Goal: Task Accomplishment & Management: Manage account settings

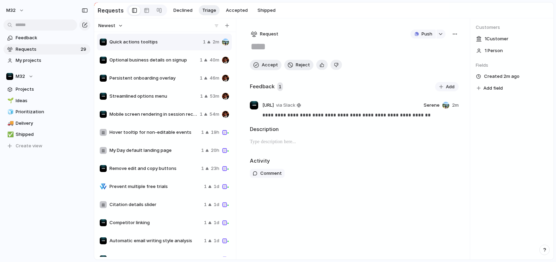
click at [141, 61] on span "Optional business details on signup" at bounding box center [153, 60] width 88 height 7
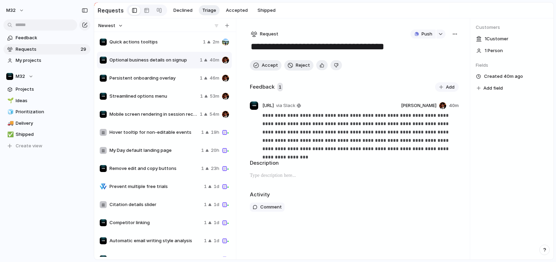
click at [145, 49] on div "Quick actions tooltips 1 2m" at bounding box center [164, 42] width 135 height 17
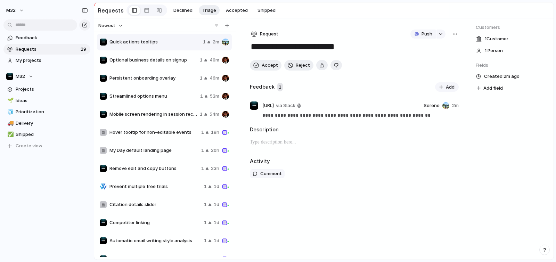
click at [144, 60] on span "Optional business details on signup" at bounding box center [153, 60] width 88 height 7
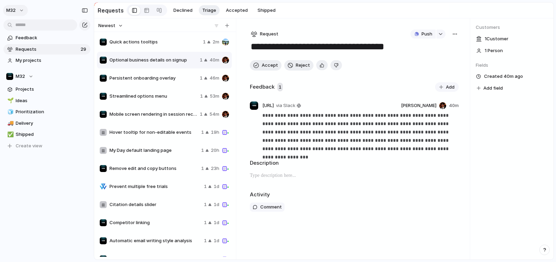
click at [14, 13] on span "m32" at bounding box center [10, 10] width 9 height 7
click at [38, 36] on span "Invite members" at bounding box center [32, 37] width 33 height 7
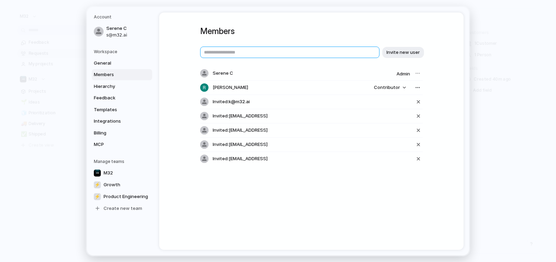
click at [253, 55] on input "text" at bounding box center [289, 52] width 179 height 11
type input "**********"
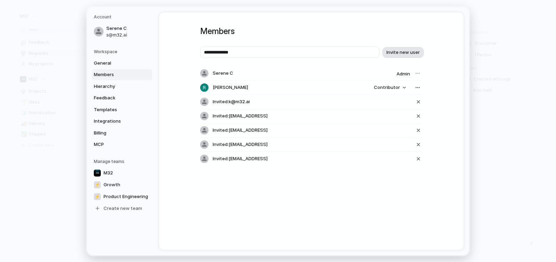
click at [400, 51] on span "Invite new user" at bounding box center [402, 52] width 33 height 7
click at [419, 113] on div "button" at bounding box center [418, 116] width 6 height 8
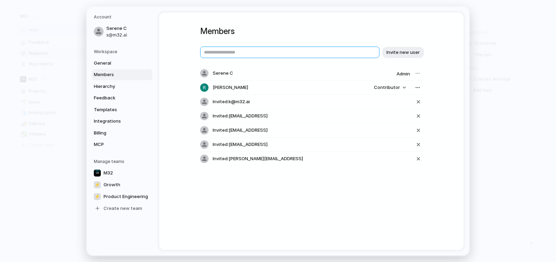
click at [300, 47] on input "text" at bounding box center [289, 52] width 179 height 11
type input "*********"
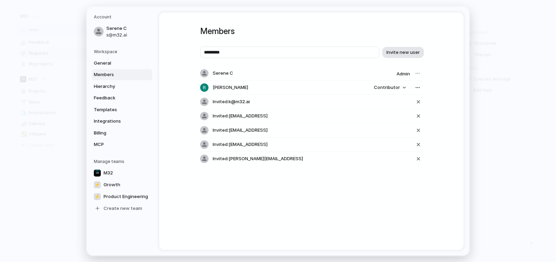
click at [409, 52] on span "Invite new user" at bounding box center [402, 52] width 33 height 7
drag, startPoint x: 237, startPoint y: 128, endPoint x: 269, endPoint y: 128, distance: 31.9
click at [269, 128] on div "Invited: [EMAIL_ADDRESS]" at bounding box center [311, 130] width 222 height 14
drag, startPoint x: 236, startPoint y: 144, endPoint x: 259, endPoint y: 144, distance: 22.2
click at [259, 144] on span "Invited: [EMAIL_ADDRESS]" at bounding box center [240, 144] width 55 height 7
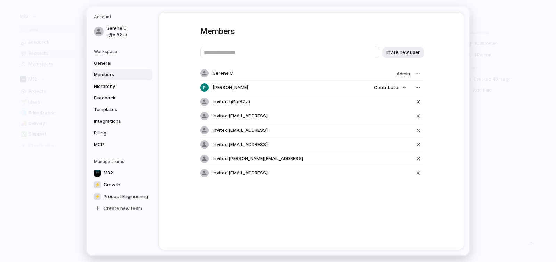
drag, startPoint x: 243, startPoint y: 155, endPoint x: 259, endPoint y: 163, distance: 18.2
click at [270, 158] on div "Invited: [PERSON_NAME][EMAIL_ADDRESS]" at bounding box center [311, 159] width 222 height 14
drag, startPoint x: 231, startPoint y: 173, endPoint x: 250, endPoint y: 172, distance: 19.8
click at [248, 172] on span "Invited: [EMAIL_ADDRESS]" at bounding box center [240, 172] width 55 height 7
drag, startPoint x: 241, startPoint y: 158, endPoint x: 274, endPoint y: 159, distance: 33.4
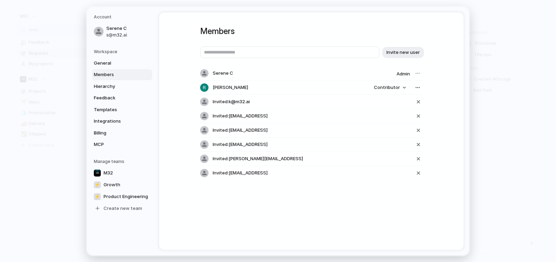
click at [274, 159] on div "Invited: [PERSON_NAME][EMAIL_ADDRESS]" at bounding box center [311, 159] width 222 height 14
drag, startPoint x: 235, startPoint y: 172, endPoint x: 261, endPoint y: 173, distance: 25.4
click at [260, 173] on div "Invited: [EMAIL_ADDRESS]" at bounding box center [311, 173] width 222 height 14
click at [257, 54] on input "text" at bounding box center [289, 52] width 179 height 11
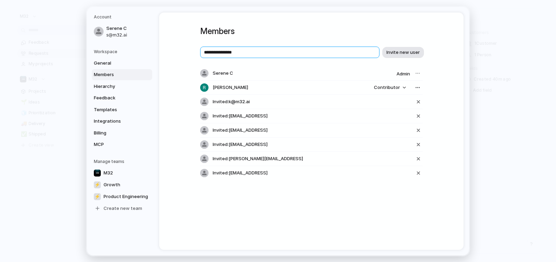
type input "**********"
click at [405, 54] on span "Invite new user" at bounding box center [402, 52] width 33 height 7
click at [301, 54] on input "text" at bounding box center [289, 52] width 179 height 11
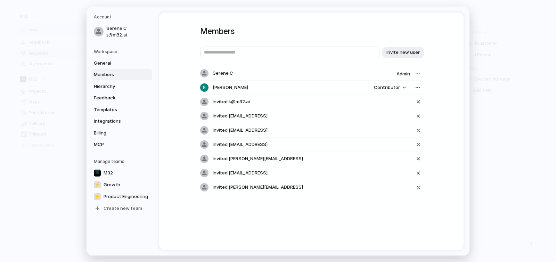
click at [319, 35] on h1 "Members" at bounding box center [311, 31] width 222 height 13
click at [392, 89] on span "Contributor" at bounding box center [387, 87] width 26 height 7
click at [370, 70] on div "Admin Contributor" at bounding box center [278, 131] width 556 height 262
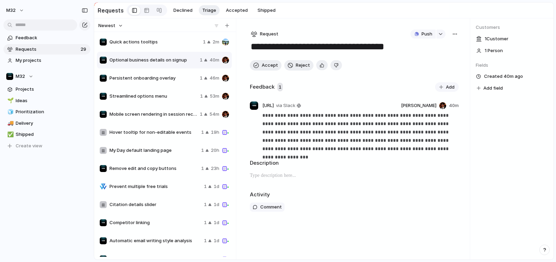
click at [178, 48] on div "Quick actions tooltips 1 2m" at bounding box center [164, 42] width 135 height 17
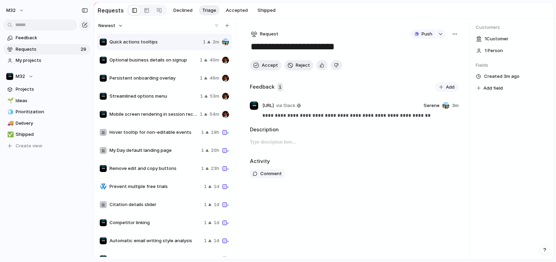
click at [179, 64] on span "Optional business details on signup" at bounding box center [153, 60] width 88 height 7
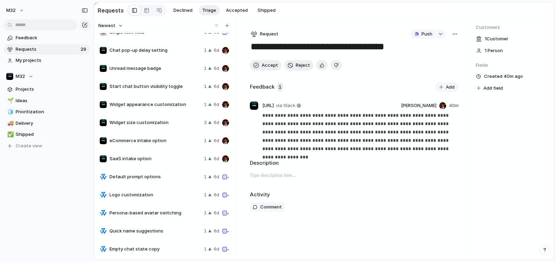
scroll to position [300, 0]
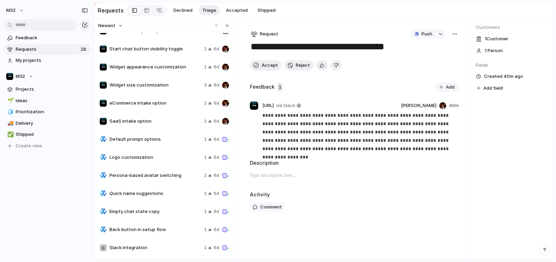
click at [195, 90] on div "Widget size customization 3 6d" at bounding box center [164, 85] width 135 height 17
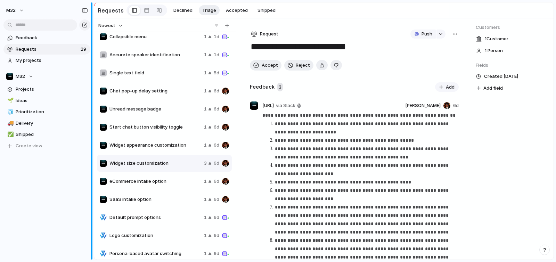
scroll to position [218, 0]
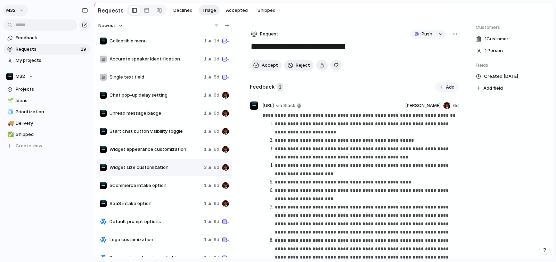
click at [8, 10] on span "m32" at bounding box center [10, 10] width 9 height 7
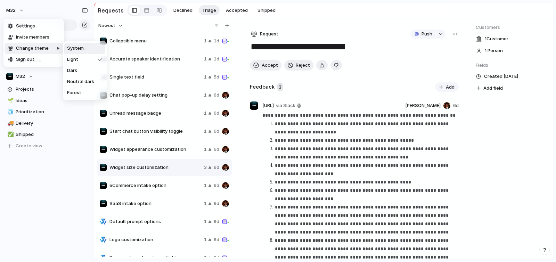
click at [35, 39] on span "Invite members" at bounding box center [32, 37] width 33 height 7
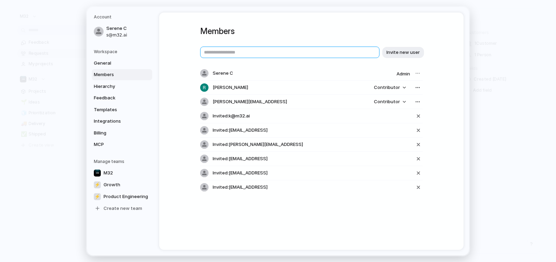
click at [227, 55] on input "text" at bounding box center [289, 52] width 179 height 11
type input "**********"
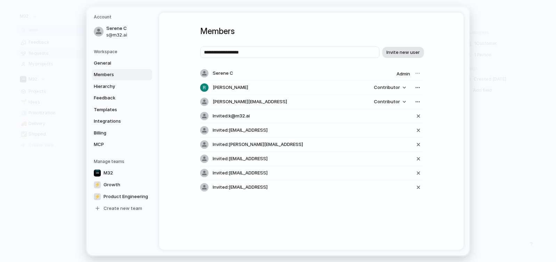
click at [401, 56] on button "Invite new user" at bounding box center [403, 52] width 42 height 11
